Goal: Find specific page/section: Find specific page/section

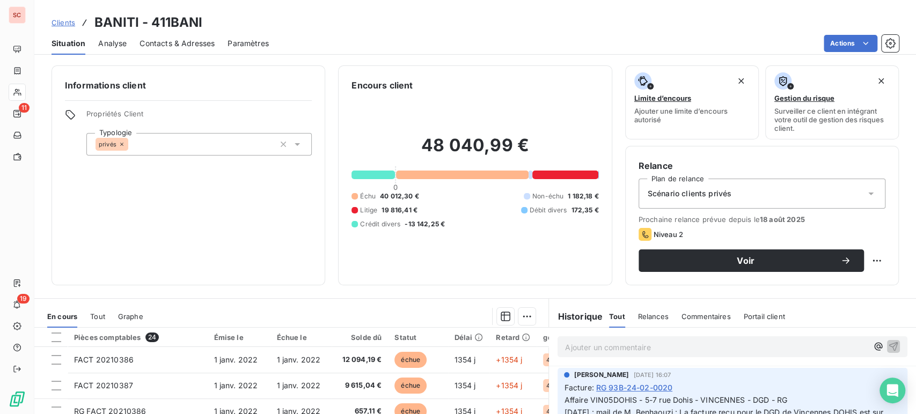
click at [63, 19] on span "Clients" at bounding box center [64, 22] width 24 height 9
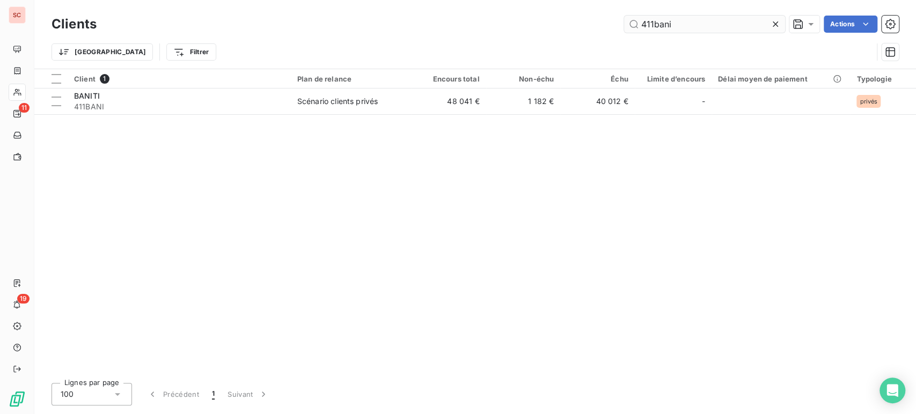
drag, startPoint x: 708, startPoint y: 27, endPoint x: 653, endPoint y: 21, distance: 56.2
click at [653, 21] on input "411bani" at bounding box center [704, 24] width 161 height 17
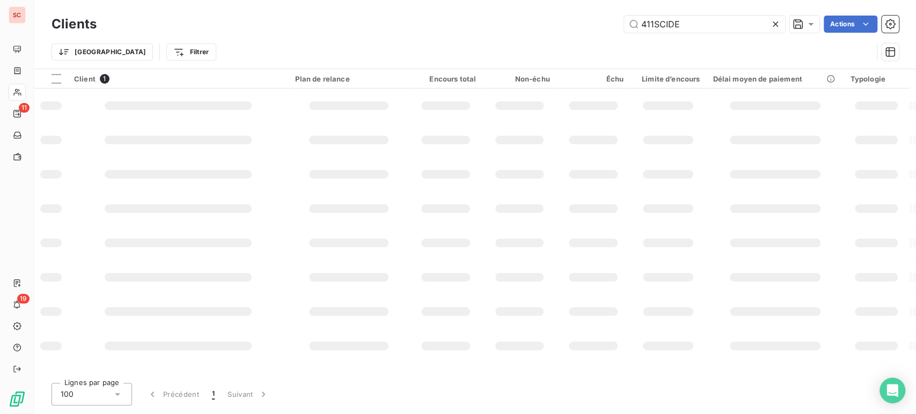
type input "411SCIDE"
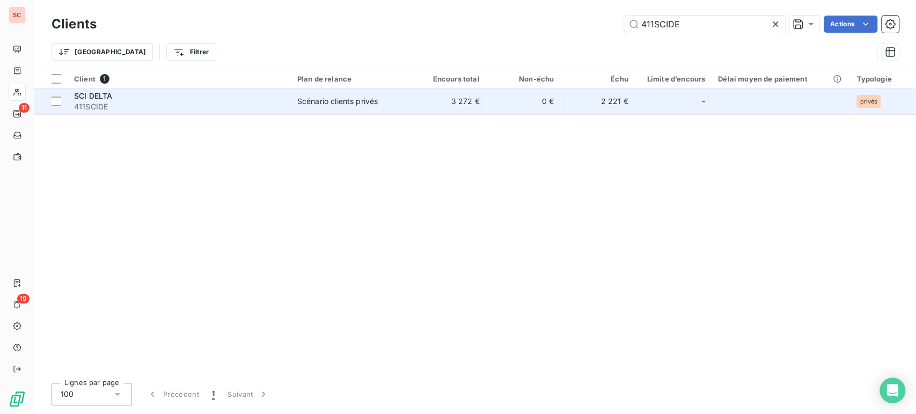
click at [147, 96] on div "SCI DELTA" at bounding box center [179, 96] width 210 height 11
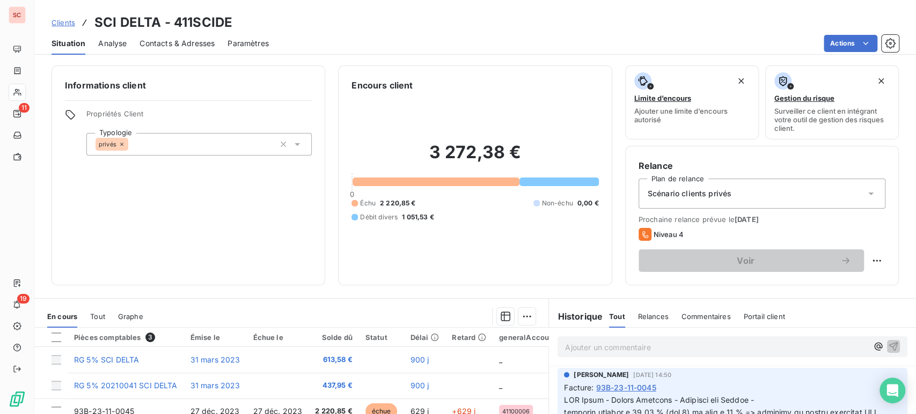
scroll to position [119, 0]
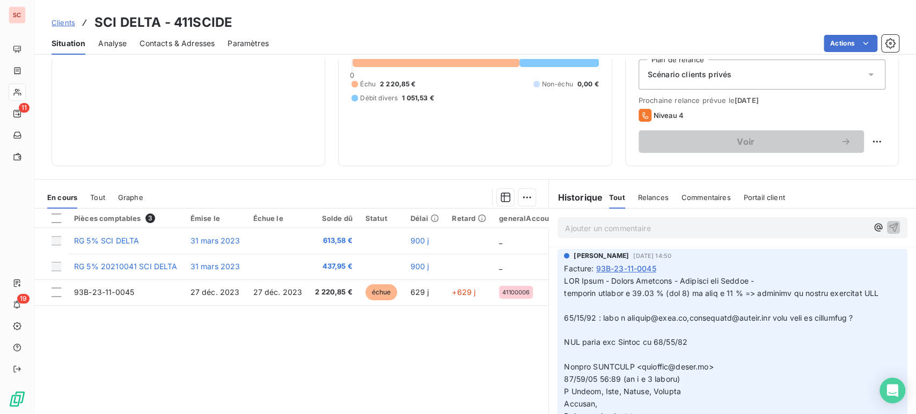
click at [69, 26] on span "Clients" at bounding box center [64, 22] width 24 height 9
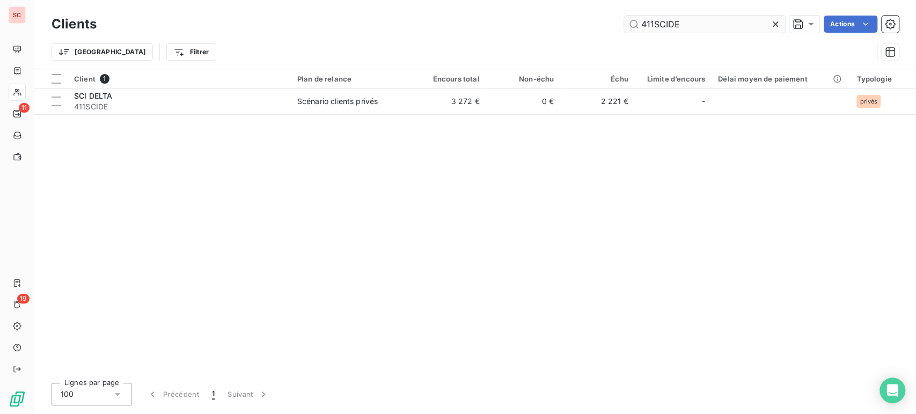
drag, startPoint x: 691, startPoint y: 24, endPoint x: 629, endPoint y: 29, distance: 61.9
click at [629, 29] on input "411SCIDE" at bounding box center [704, 24] width 161 height 17
type input "411SCIEP"
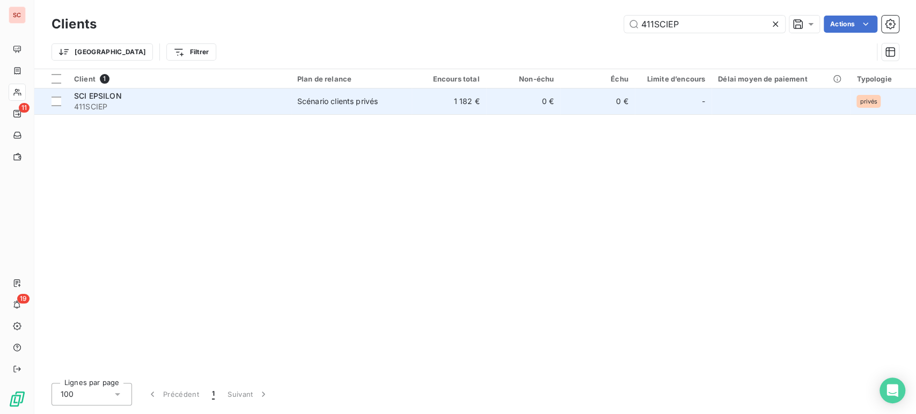
click at [397, 111] on td "Scénario clients privés" at bounding box center [351, 102] width 121 height 26
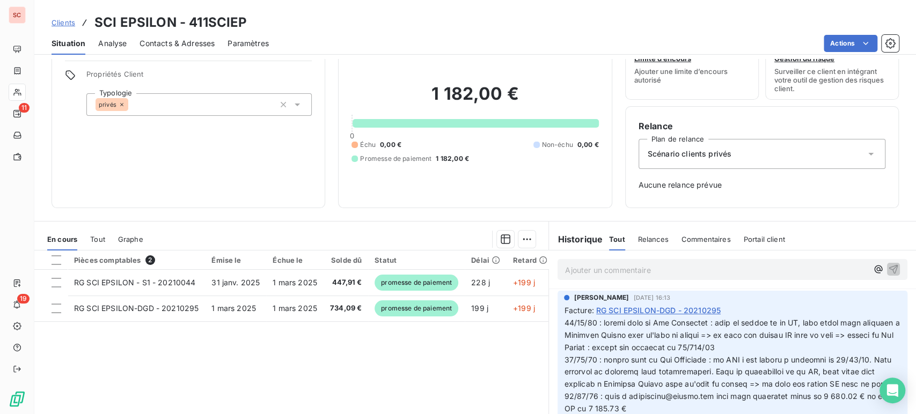
scroll to position [46, 0]
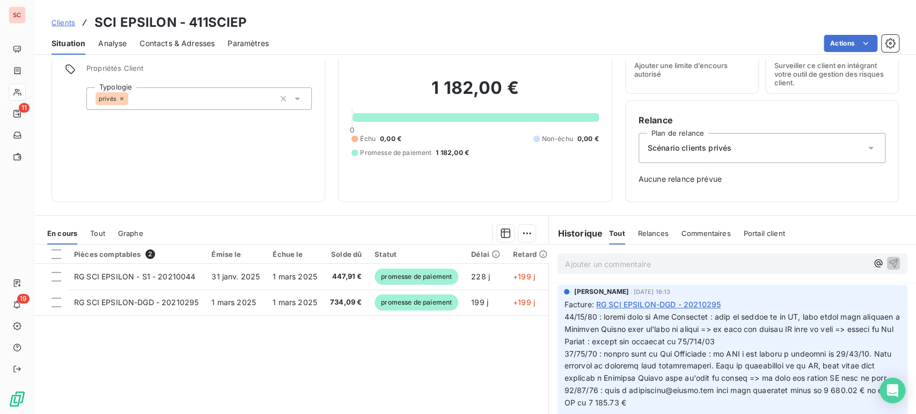
click at [66, 24] on span "Clients" at bounding box center [64, 22] width 24 height 9
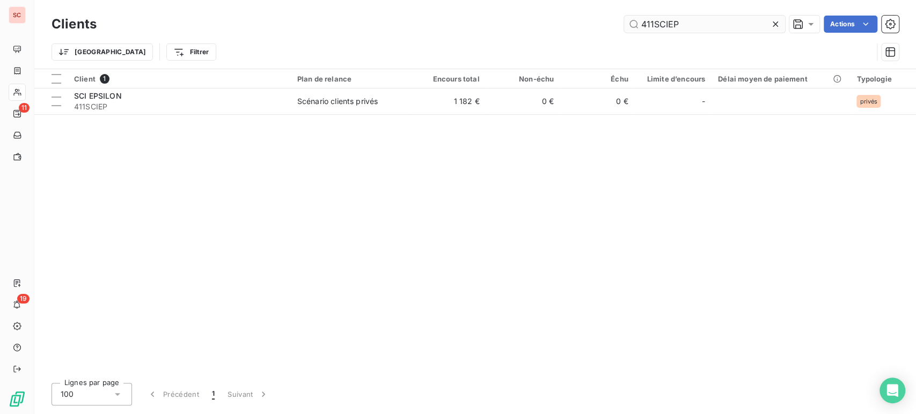
click at [662, 26] on input "411SCIEP" at bounding box center [704, 24] width 161 height 17
drag, startPoint x: 652, startPoint y: 26, endPoint x: 751, endPoint y: 13, distance: 99.5
click at [751, 13] on div "Clients 411SCIEP Actions" at bounding box center [475, 24] width 847 height 23
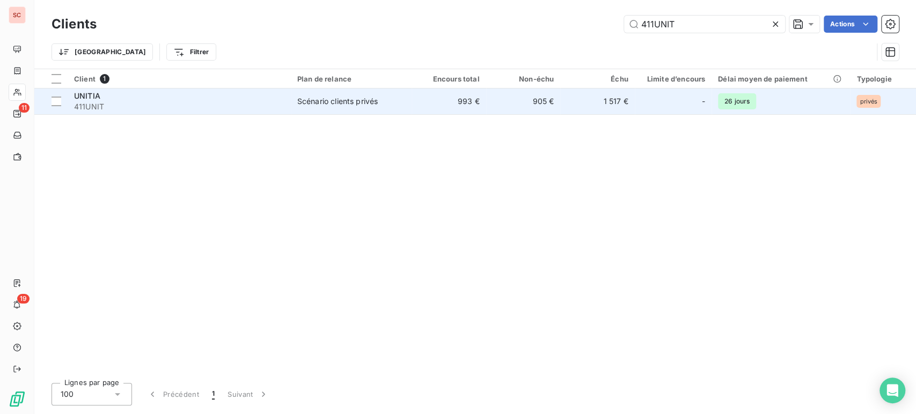
type input "411UNIT"
click at [215, 97] on div "UNITIA" at bounding box center [179, 96] width 210 height 11
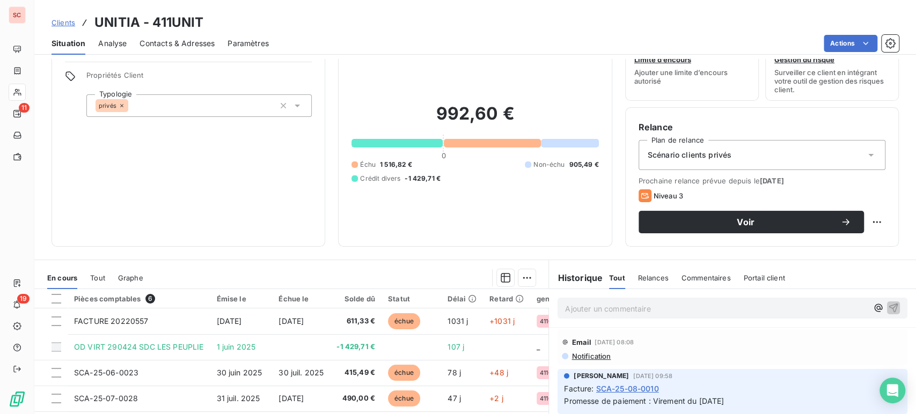
scroll to position [60, 0]
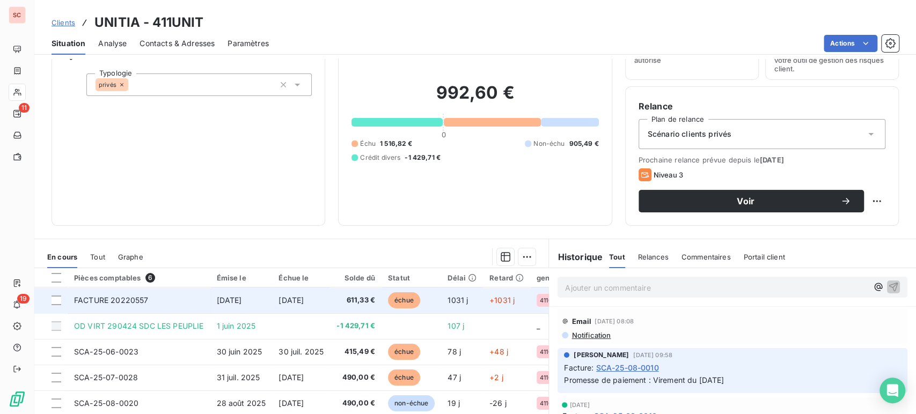
click at [304, 297] on span "[DATE]" at bounding box center [291, 300] width 25 height 9
